Goal: Task Accomplishment & Management: Use online tool/utility

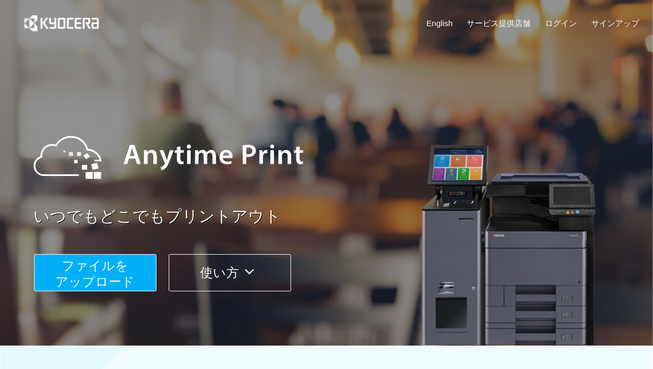
scroll to position [53, 0]
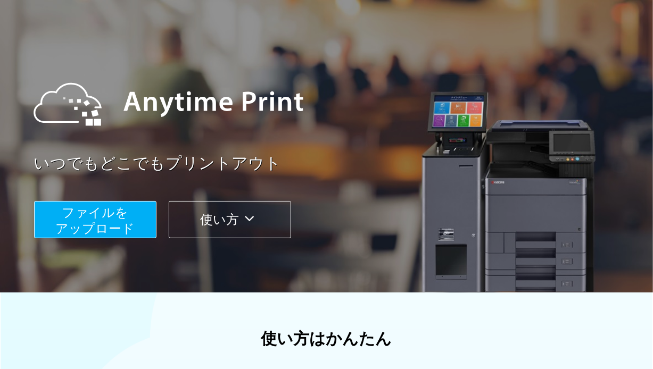
click at [117, 225] on span "ファイルを ​​アップロード" at bounding box center [94, 220] width 79 height 30
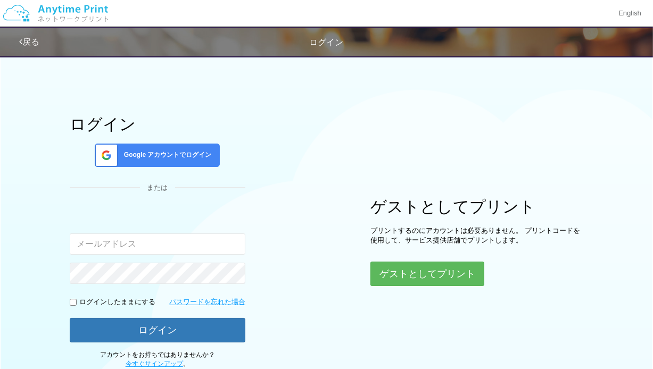
scroll to position [53, 0]
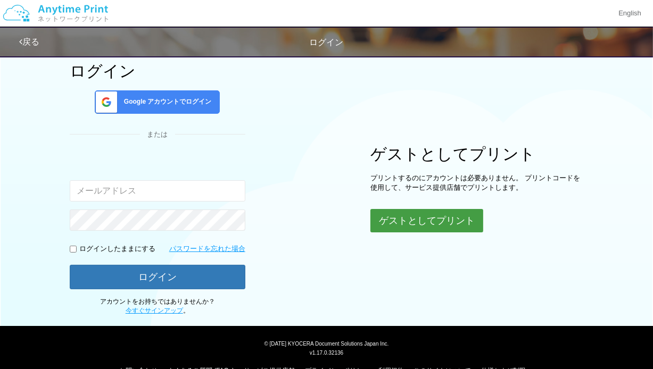
click at [375, 222] on button "ゲストとしてプリント" at bounding box center [427, 220] width 113 height 23
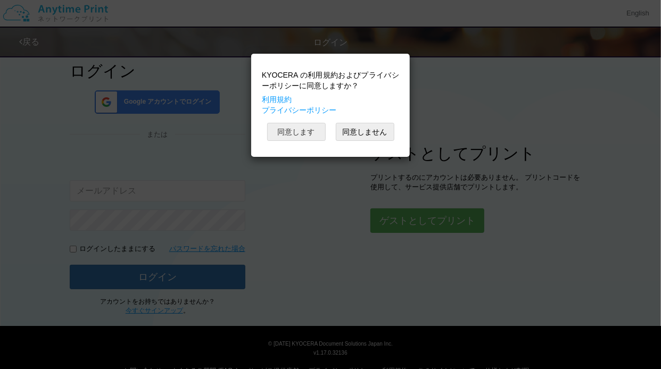
click at [301, 133] on button "同意します" at bounding box center [296, 132] width 59 height 18
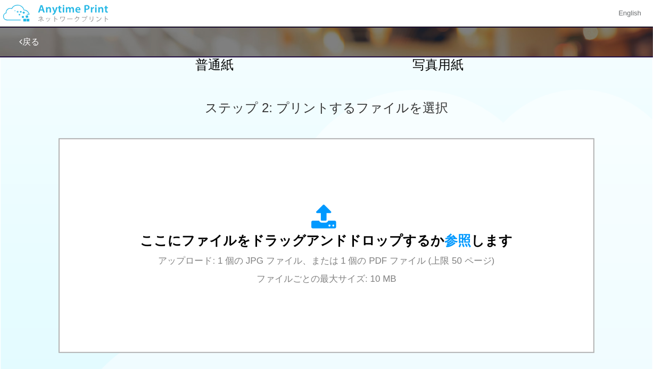
scroll to position [266, 0]
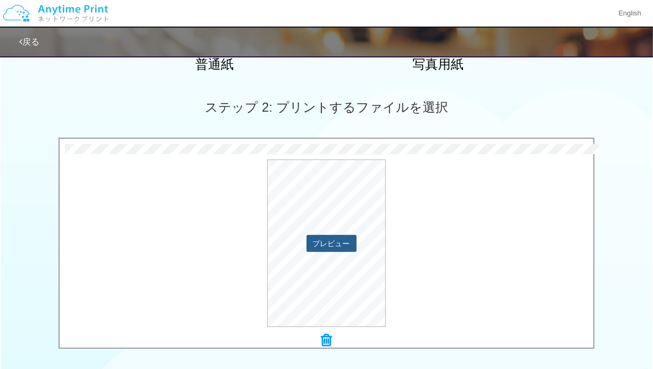
click at [322, 247] on button "プレビュー" at bounding box center [332, 243] width 50 height 17
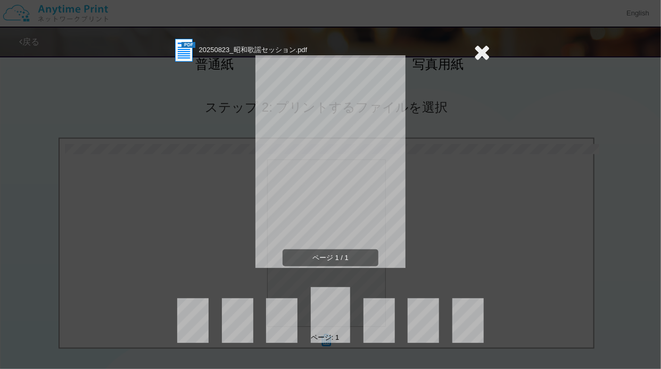
click at [479, 53] on icon at bounding box center [482, 52] width 17 height 21
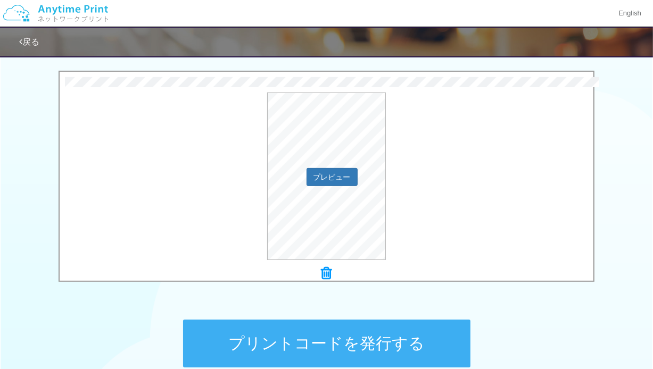
scroll to position [426, 0]
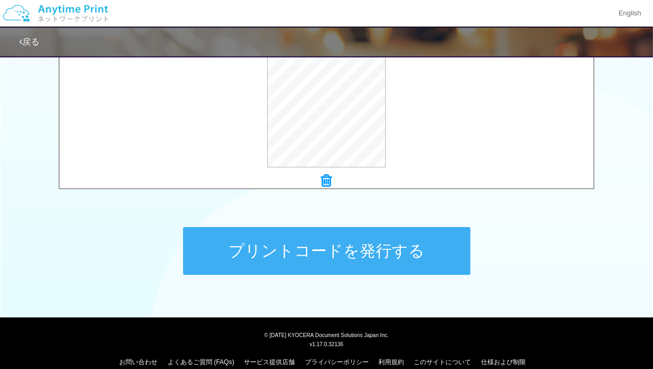
click at [339, 257] on button "プリントコードを発行する" at bounding box center [326, 251] width 287 height 48
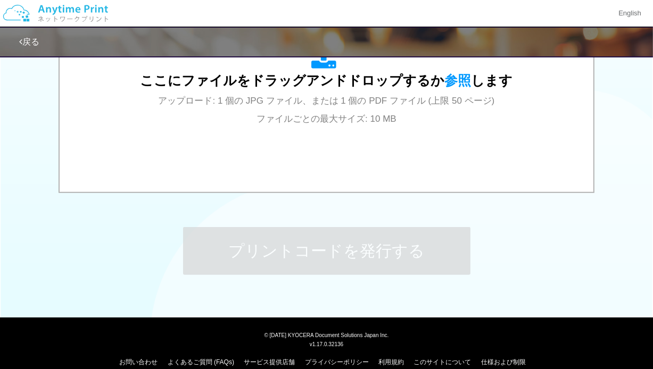
scroll to position [0, 0]
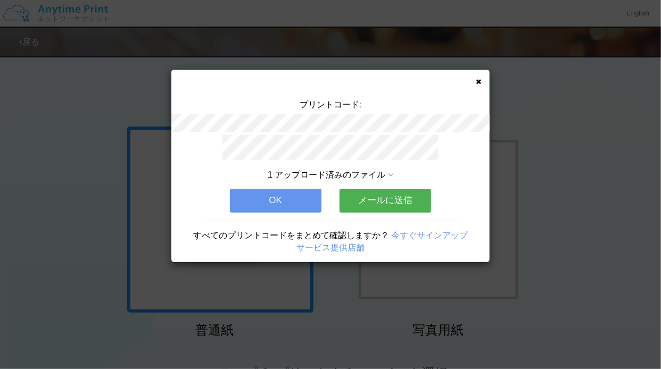
click at [357, 198] on button "メールに送信" at bounding box center [386, 200] width 92 height 23
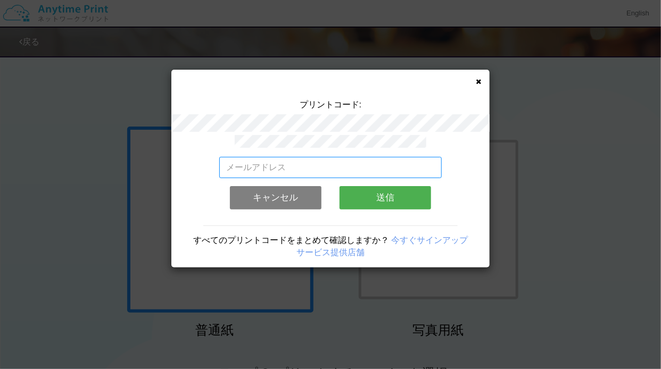
click at [292, 167] on input "email" at bounding box center [330, 167] width 223 height 21
drag, startPoint x: 286, startPoint y: 161, endPoint x: 200, endPoint y: 158, distance: 85.8
click at [200, 158] on div "[PERSON_NAME] 有効なメールアドレスを入力してください。 このメールアドレスは、すでに別のアカウントと関連付けられています。 キャンセル 送信 す…" at bounding box center [330, 201] width 318 height 133
paste input "[EMAIL_ADDRESS][PERSON_NAME][DOMAIN_NAME]"
type input "[EMAIL_ADDRESS][PERSON_NAME][DOMAIN_NAME]"
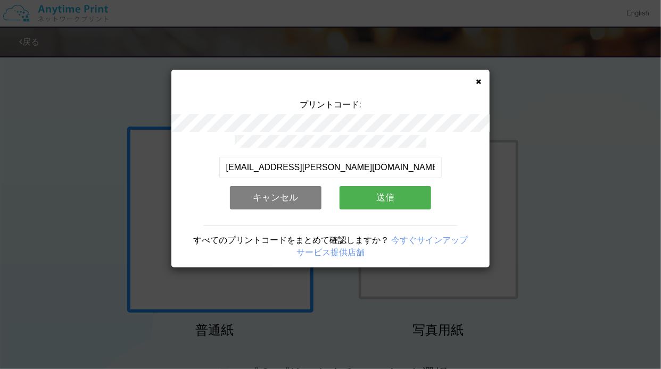
click at [350, 193] on button "送信" at bounding box center [386, 197] width 92 height 23
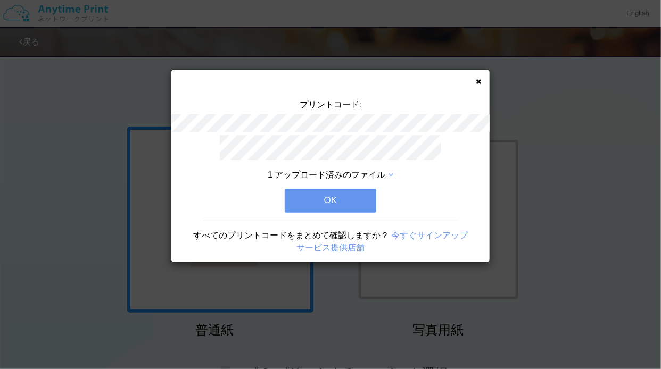
click at [311, 200] on button "OK" at bounding box center [331, 200] width 92 height 23
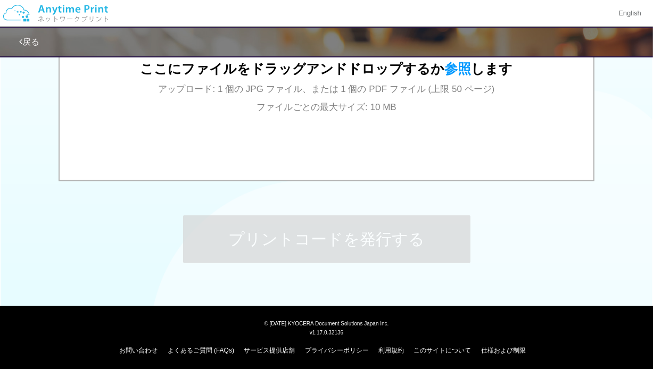
scroll to position [440, 0]
